Goal: Navigation & Orientation: Understand site structure

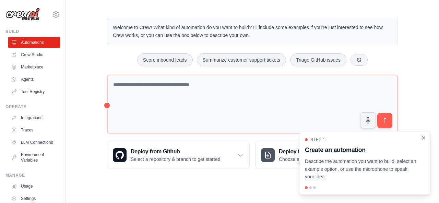
click at [424, 139] on icon "Close walkthrough" at bounding box center [423, 138] width 6 height 6
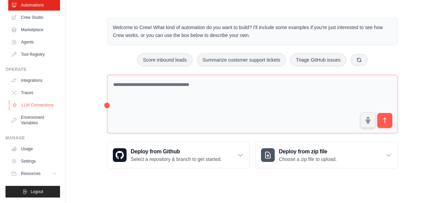
scroll to position [42, 0]
click at [33, 148] on link "Usage" at bounding box center [35, 149] width 52 height 11
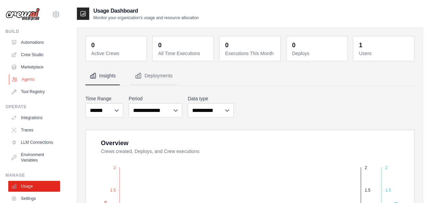
click at [35, 79] on link "Agents" at bounding box center [35, 79] width 52 height 11
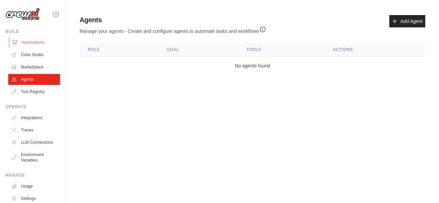
click at [37, 41] on link "Automations" at bounding box center [35, 42] width 52 height 11
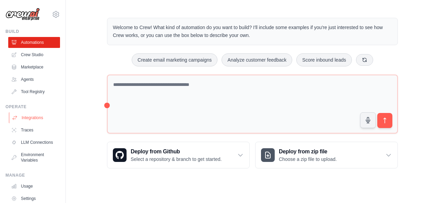
click at [33, 117] on link "Integrations" at bounding box center [35, 117] width 52 height 11
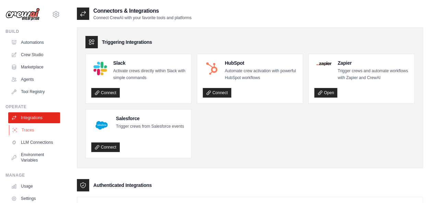
click at [26, 135] on link "Traces" at bounding box center [35, 130] width 52 height 11
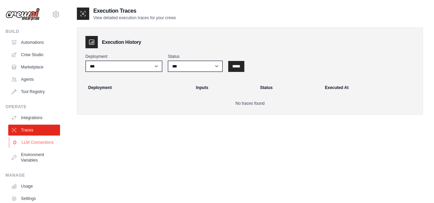
click at [24, 148] on link "LLM Connections" at bounding box center [35, 142] width 52 height 11
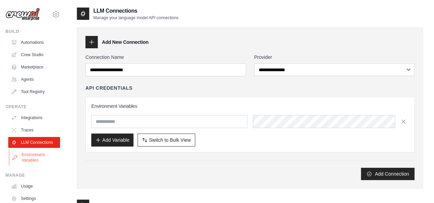
click at [29, 164] on link "Environment Variables" at bounding box center [35, 157] width 52 height 16
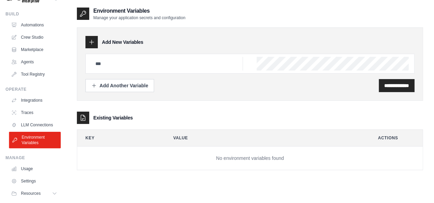
scroll to position [42, 0]
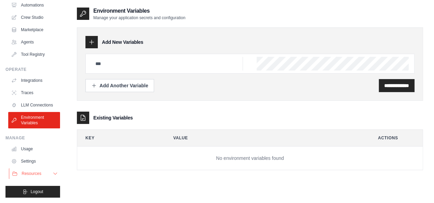
click at [41, 172] on span "Resources" at bounding box center [32, 173] width 20 height 5
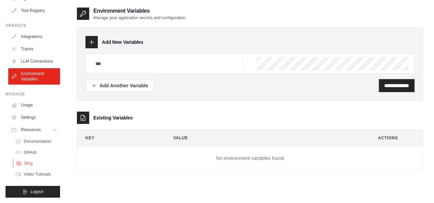
scroll to position [86, 0]
click at [42, 144] on span "Documentation" at bounding box center [38, 141] width 28 height 5
